Goal: Navigation & Orientation: Understand site structure

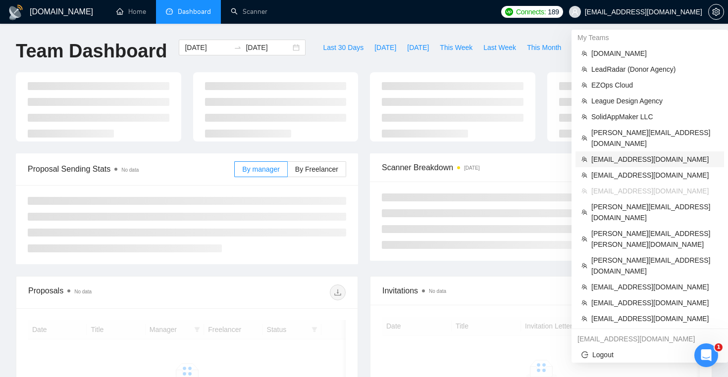
click at [639, 154] on span "[EMAIL_ADDRESS][DOMAIN_NAME]" at bounding box center [654, 159] width 127 height 11
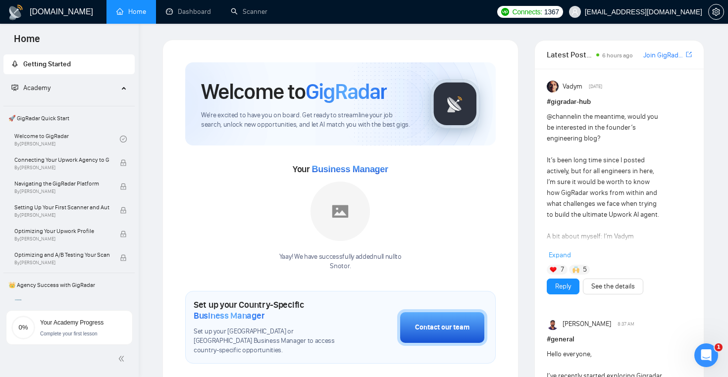
click at [174, 60] on div "Welcome to GigRadar We're excited to have you on board. Get ready to streamline…" at bounding box center [340, 382] width 334 height 665
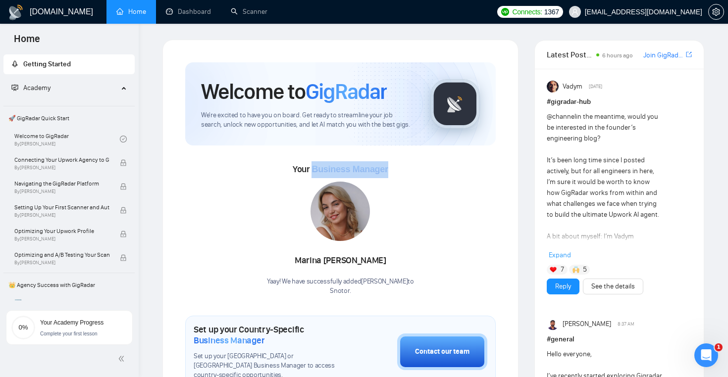
drag, startPoint x: 311, startPoint y: 169, endPoint x: 393, endPoint y: 170, distance: 82.7
click at [393, 170] on div "Your Business Manager [PERSON_NAME] Yaay! We have successfully added [PERSON_NA…" at bounding box center [340, 228] width 310 height 135
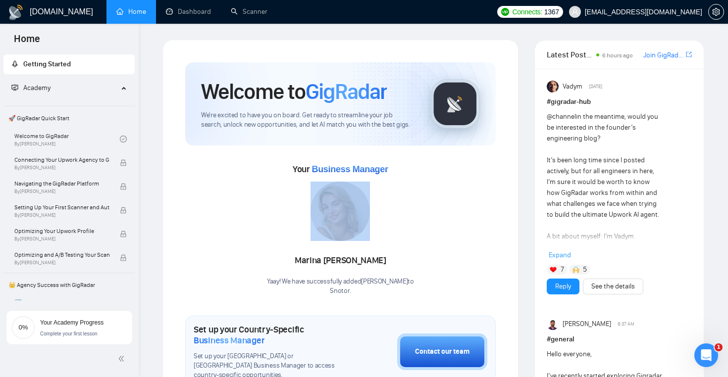
click at [393, 170] on div "Your Business Manager [PERSON_NAME] Yaay! We have successfully added [PERSON_NA…" at bounding box center [340, 228] width 310 height 135
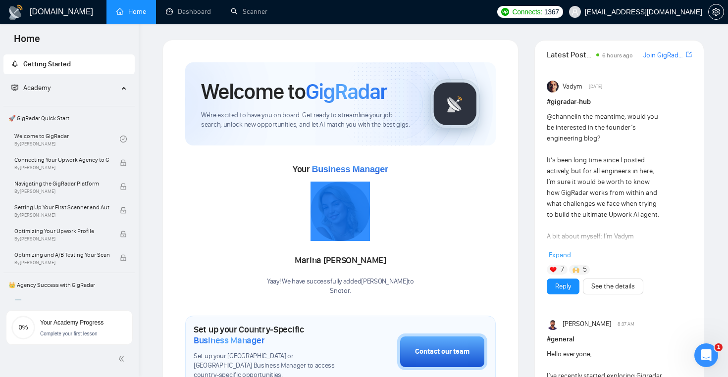
drag, startPoint x: 393, startPoint y: 170, endPoint x: 287, endPoint y: 2, distance: 198.5
